Goal: Complete application form

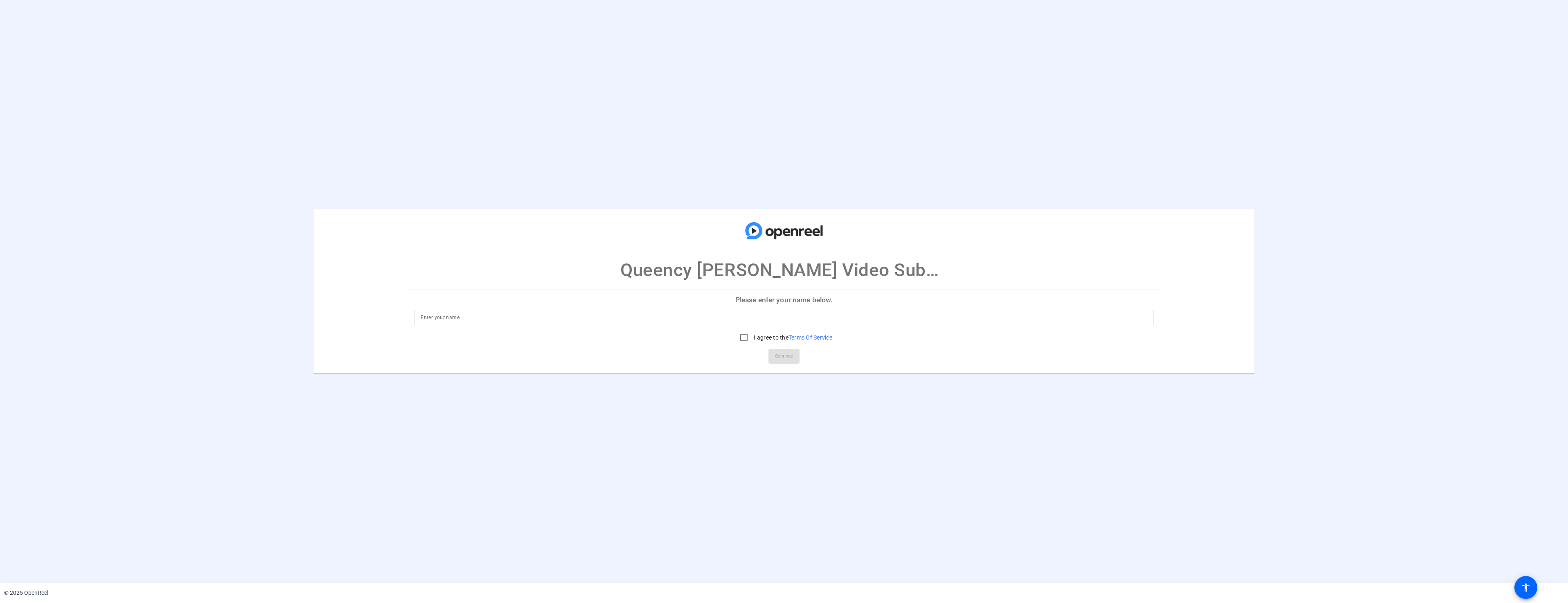
click at [519, 318] on input at bounding box center [783, 318] width 726 height 10
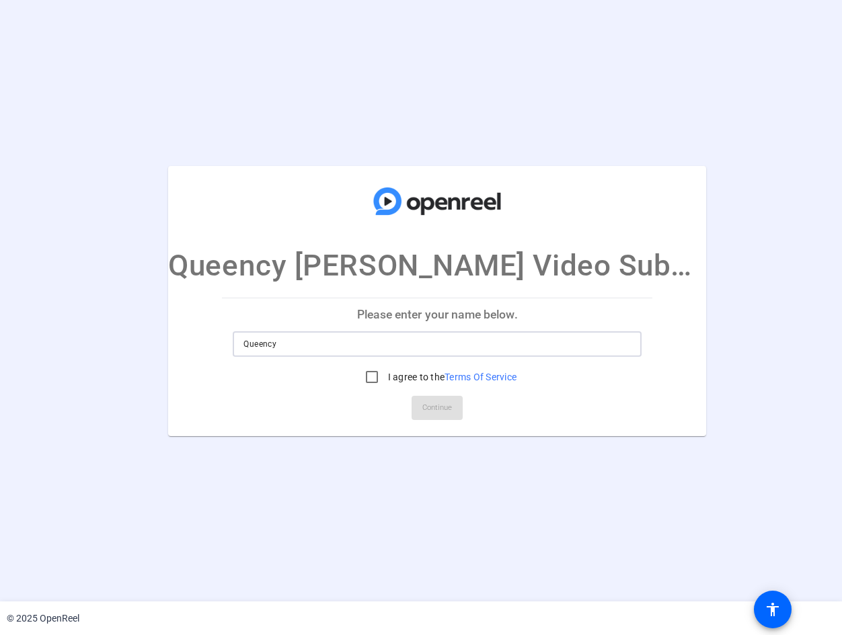
click at [339, 346] on input "Queency" at bounding box center [436, 344] width 387 height 16
type input "Queency Leena Sawyer"
click at [370, 372] on input "I agree to the Terms Of Service" at bounding box center [371, 377] width 27 height 27
checkbox input "true"
click at [433, 406] on span "Continue" at bounding box center [437, 408] width 30 height 20
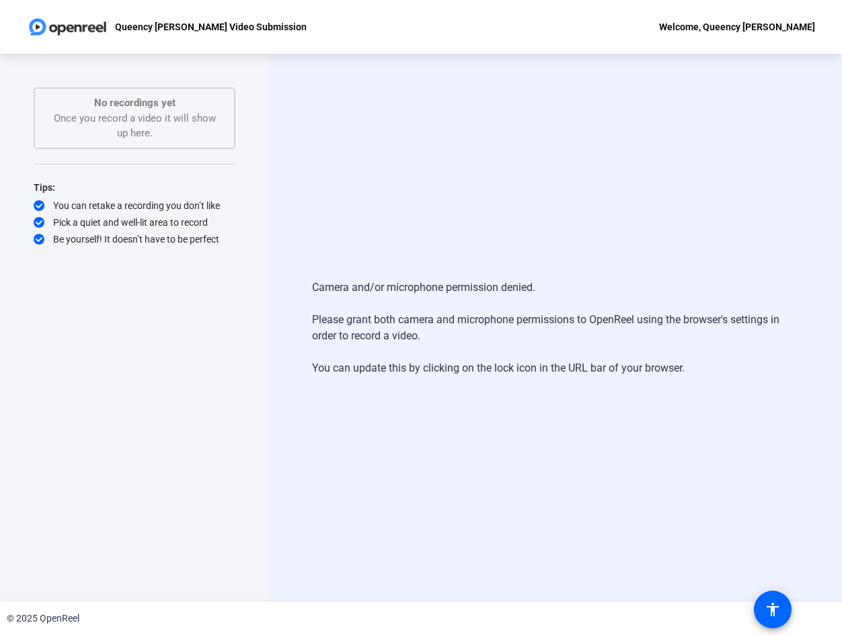
click at [409, 391] on div "Camera and/or microphone permission denied. Please grant both camera and microp…" at bounding box center [555, 328] width 573 height 548
click at [781, 603] on span at bounding box center [772, 610] width 32 height 32
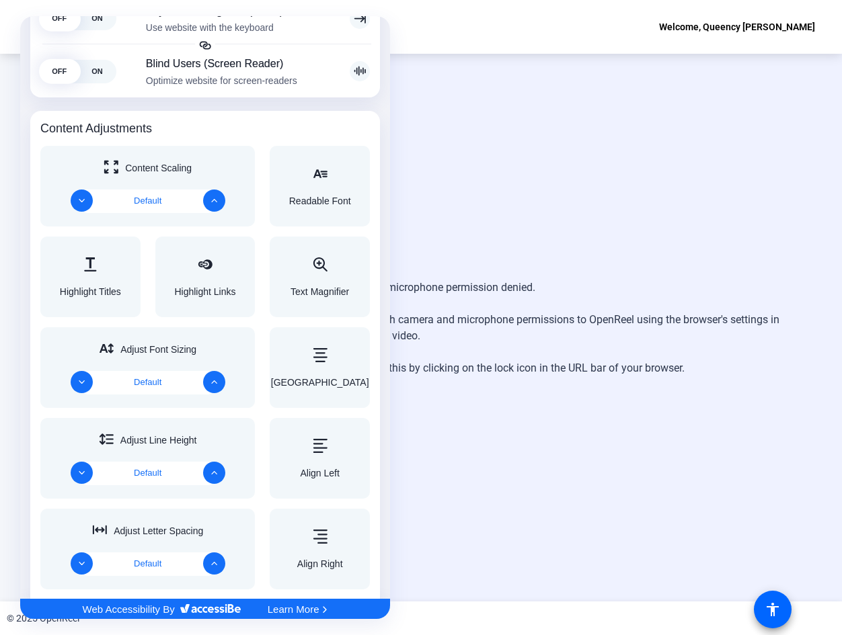
scroll to position [471, 0]
